Goal: Communication & Community: Answer question/provide support

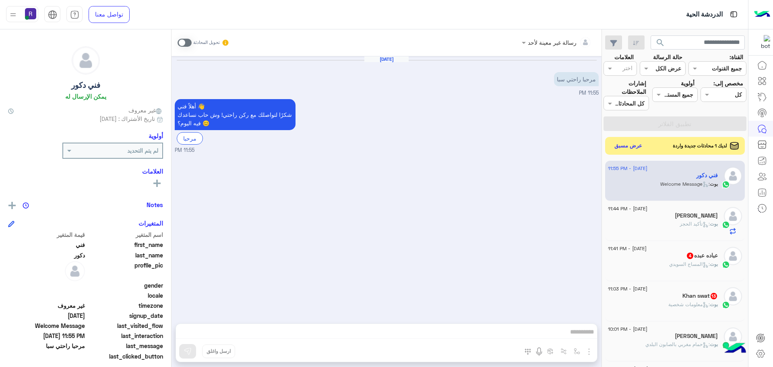
scroll to position [161, 0]
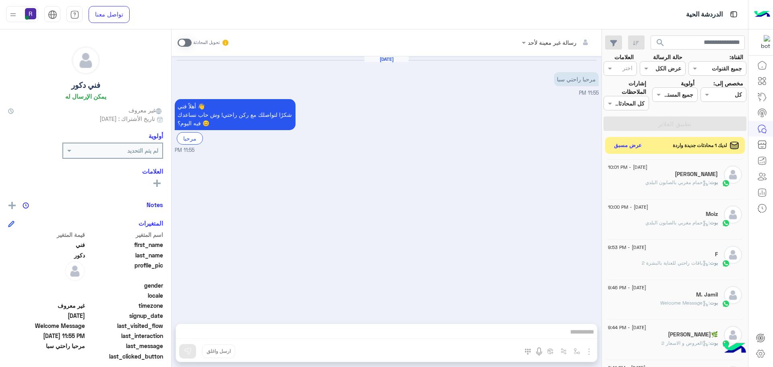
click at [635, 144] on button "عرض مسبق" at bounding box center [628, 145] width 34 height 11
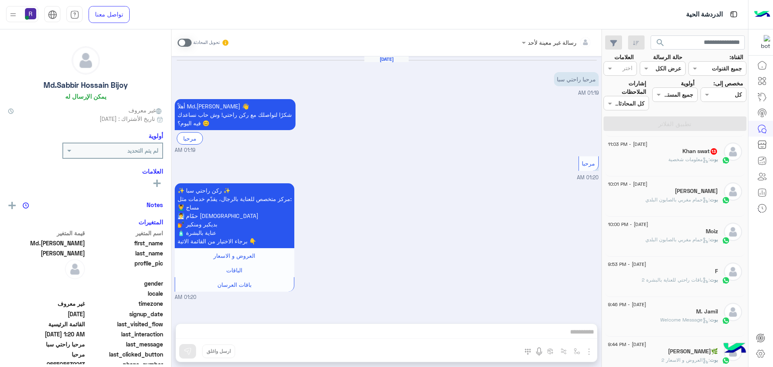
click at [708, 152] on h5 "Khan swat 13" at bounding box center [700, 151] width 35 height 7
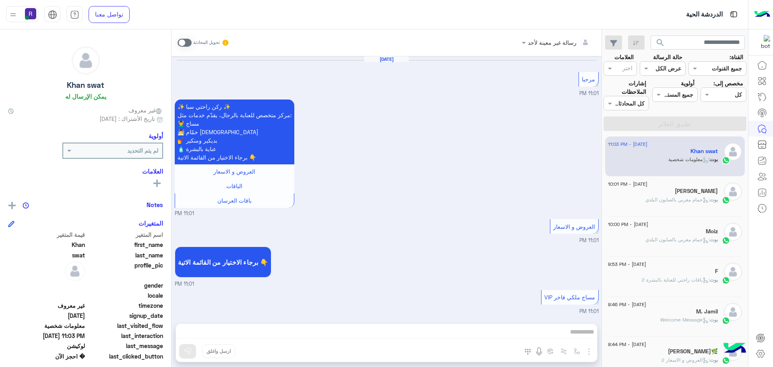
scroll to position [1074, 0]
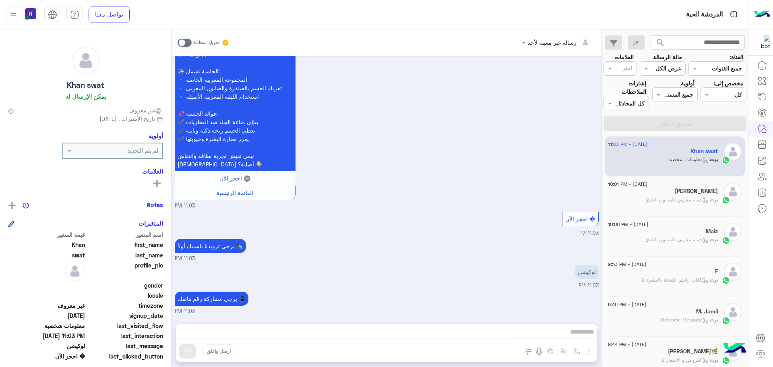
click at [187, 42] on span at bounding box center [185, 43] width 14 height 8
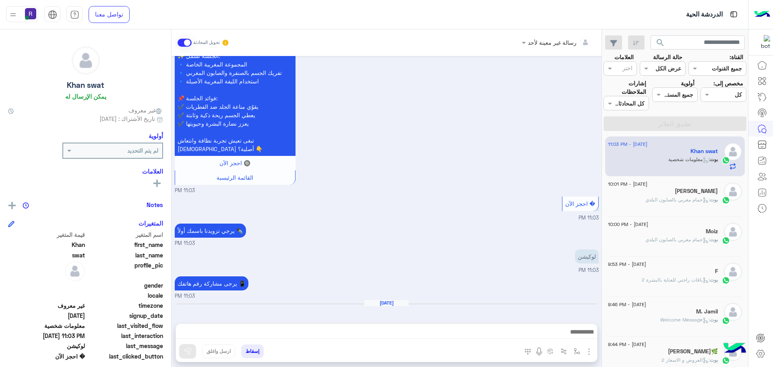
scroll to position [1103, 0]
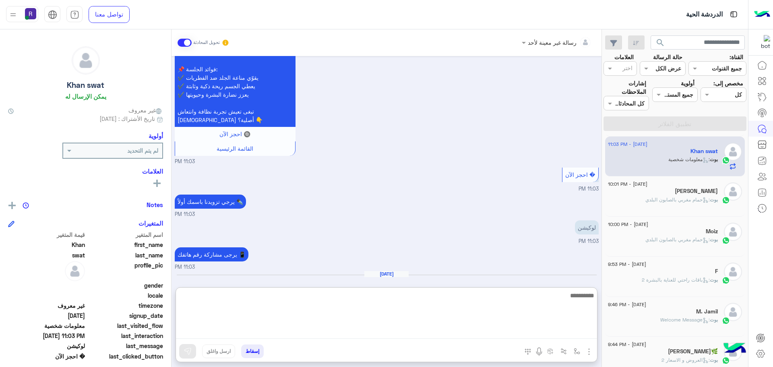
click at [456, 329] on textarea at bounding box center [386, 314] width 421 height 48
type textarea "**********"
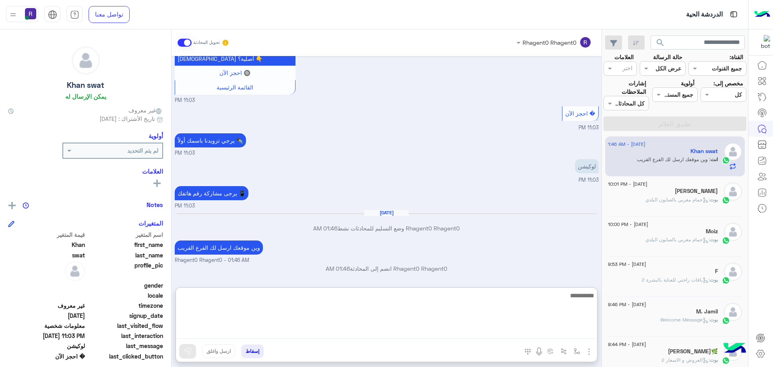
scroll to position [1180, 0]
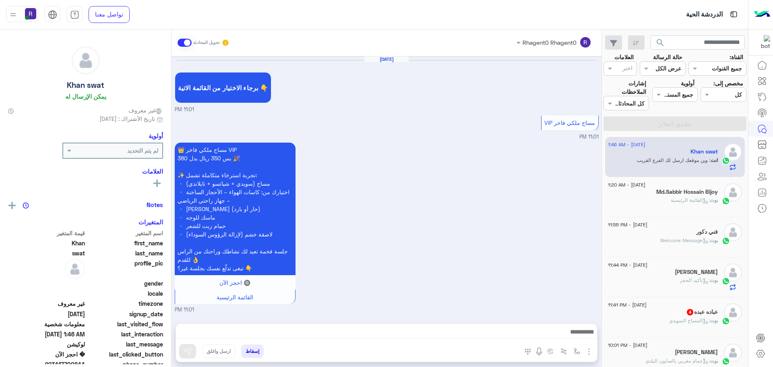
scroll to position [969, 0]
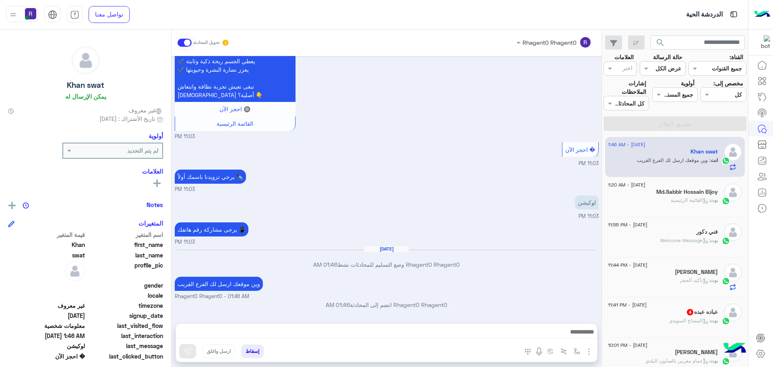
click at [696, 314] on h5 "عباده عبده 4" at bounding box center [702, 312] width 32 height 7
